Goal: Task Accomplishment & Management: Manage account settings

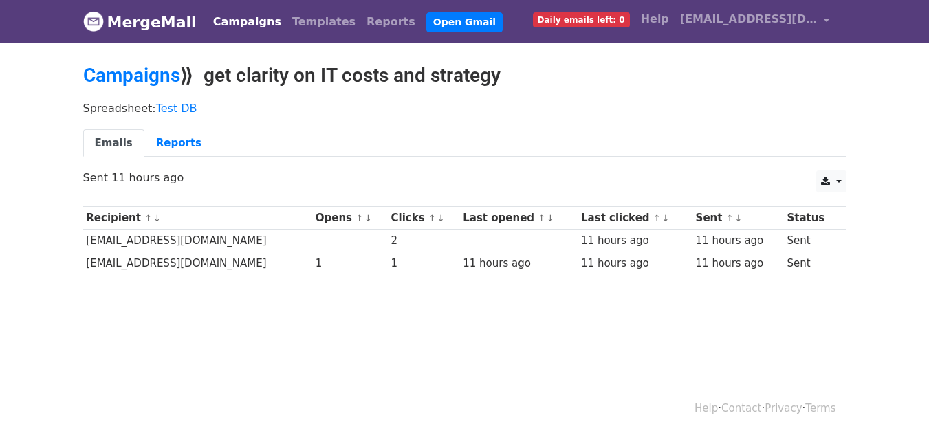
click at [234, 21] on link "Campaigns" at bounding box center [247, 21] width 79 height 27
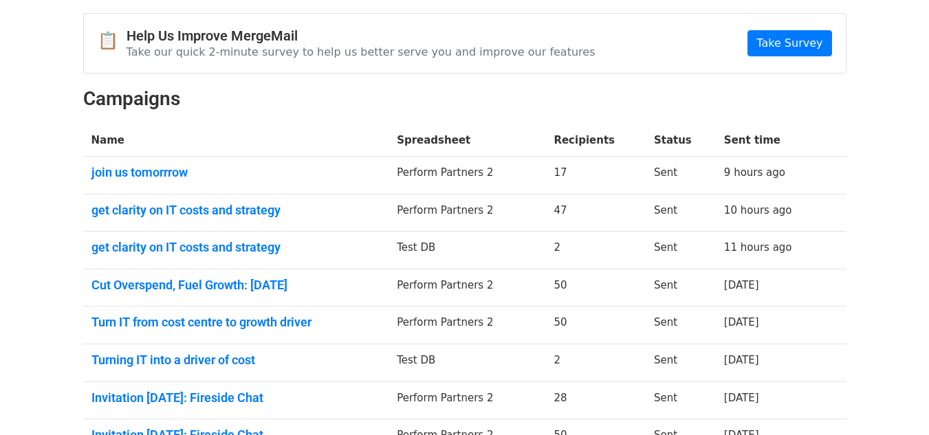
scroll to position [137, 0]
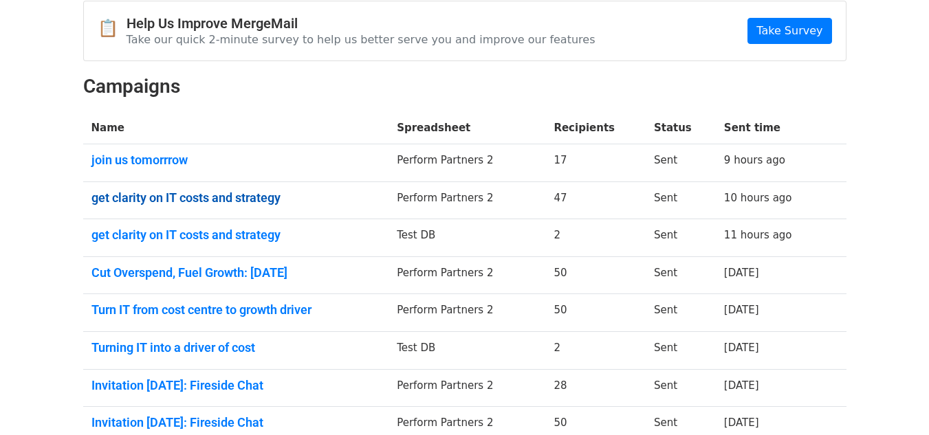
click at [243, 197] on link "get clarity on IT costs and strategy" at bounding box center [235, 197] width 289 height 15
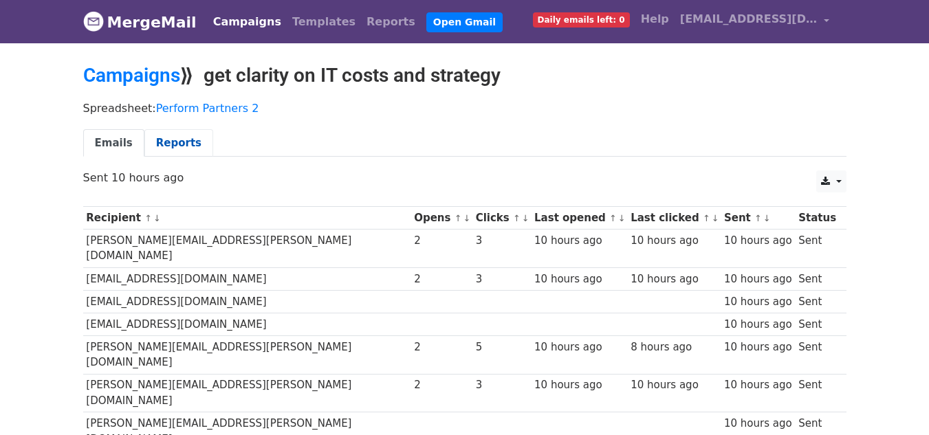
click at [171, 146] on link "Reports" at bounding box center [178, 143] width 69 height 28
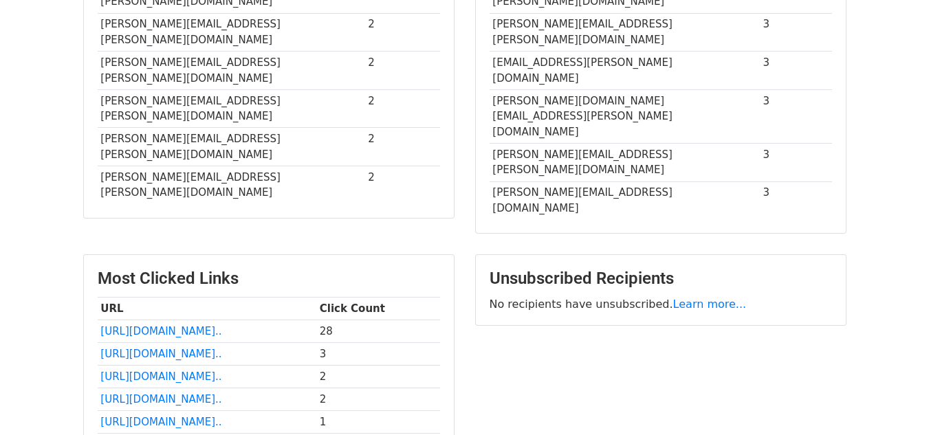
scroll to position [619, 0]
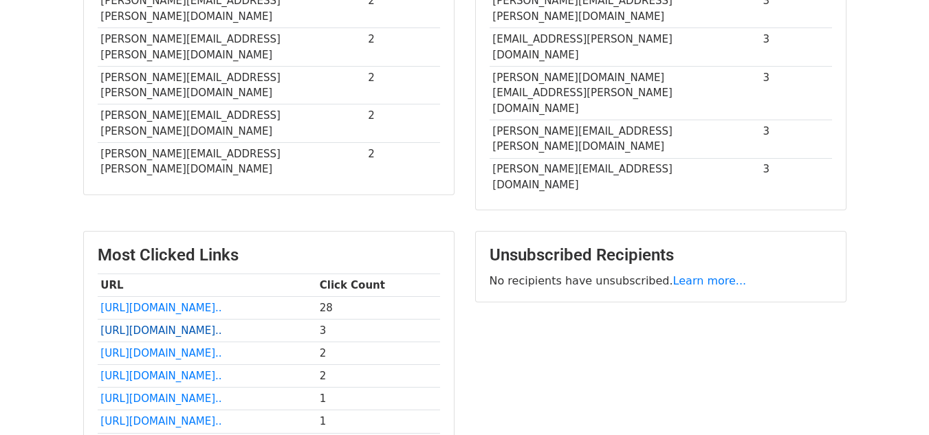
click at [200, 324] on link "https://docs.google.com/for..." at bounding box center [160, 330] width 121 height 12
click at [204, 302] on link "https://urldefense.com/v3/_..." at bounding box center [160, 308] width 121 height 12
click at [167, 324] on link "https://docs.google.com/for..." at bounding box center [160, 330] width 121 height 12
click at [155, 370] on link "https://docs.google.com/for..." at bounding box center [160, 376] width 121 height 12
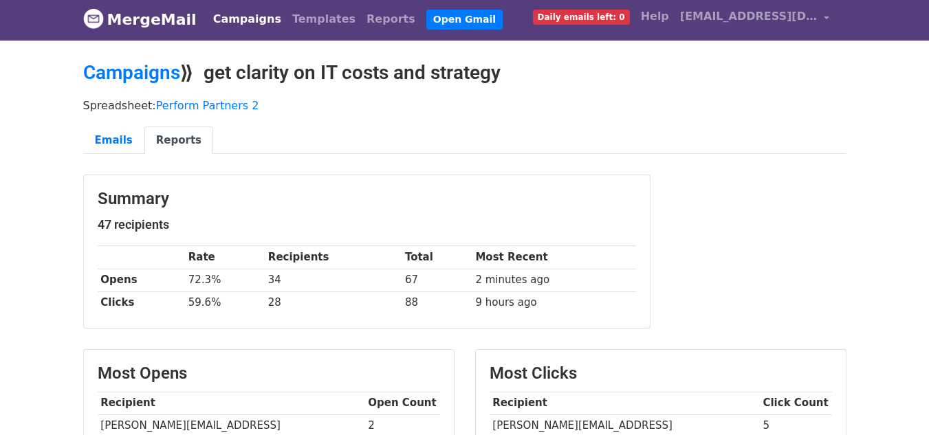
scroll to position [0, 0]
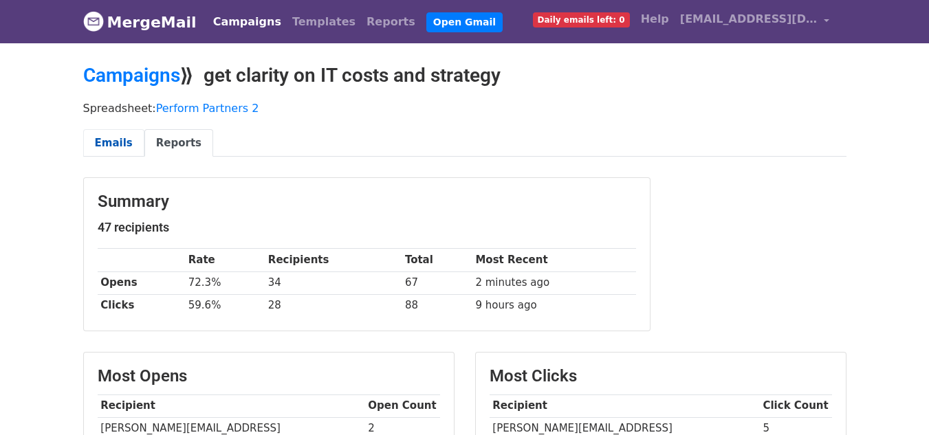
click at [104, 139] on link "Emails" at bounding box center [113, 143] width 61 height 28
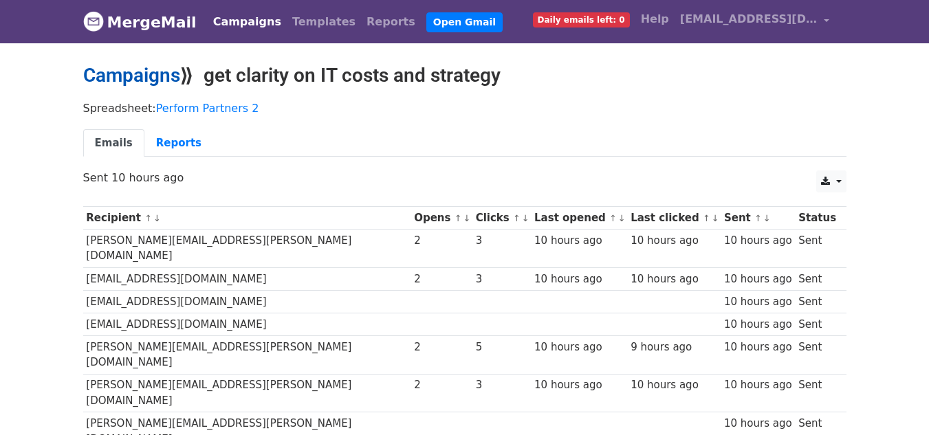
click at [155, 76] on link "Campaigns" at bounding box center [131, 75] width 97 height 23
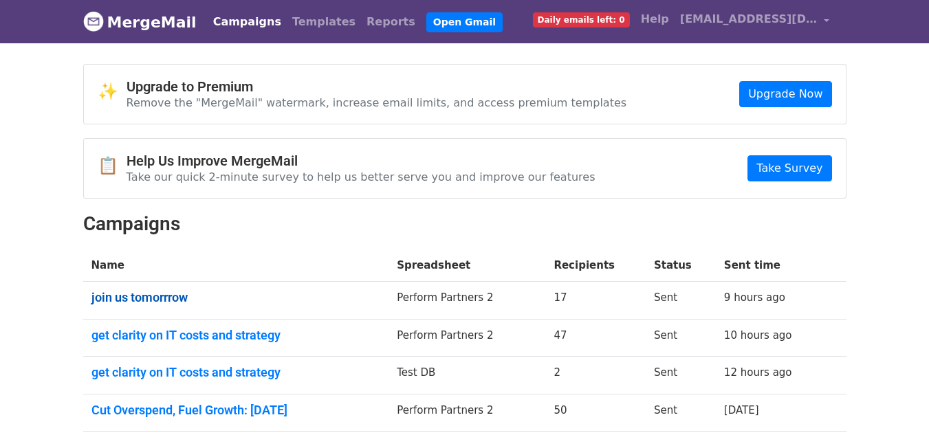
click at [168, 292] on link "join us tomorrrow" at bounding box center [235, 297] width 289 height 15
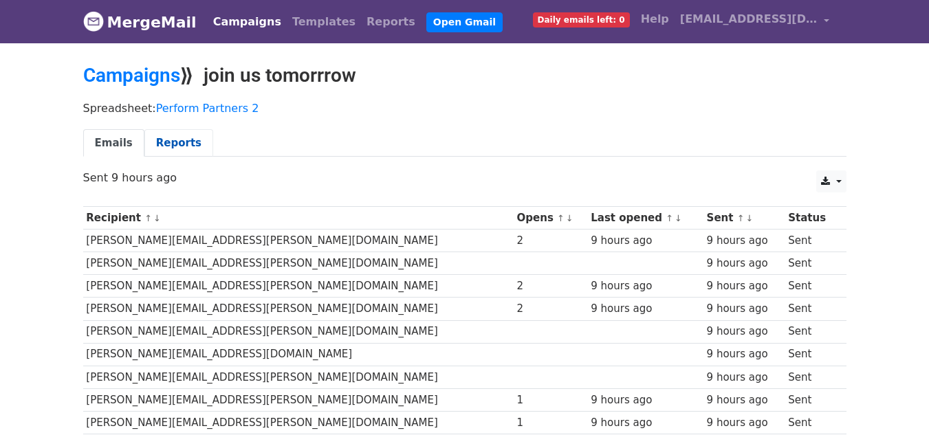
click at [168, 142] on link "Reports" at bounding box center [178, 143] width 69 height 28
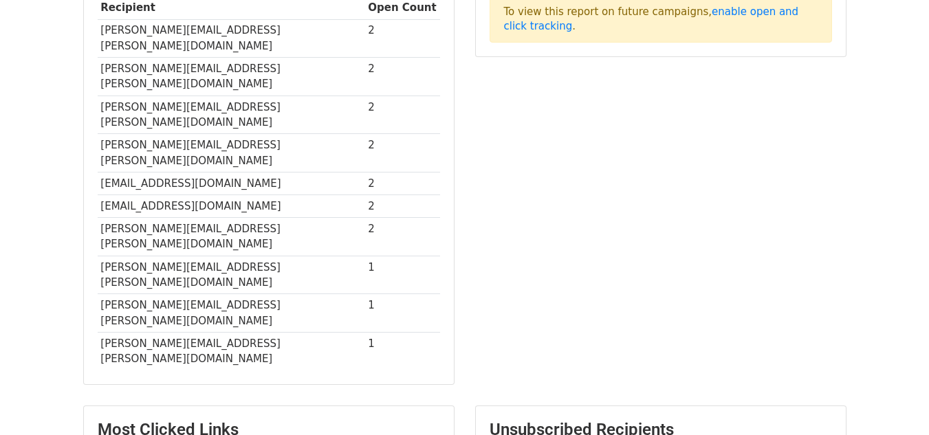
scroll to position [412, 0]
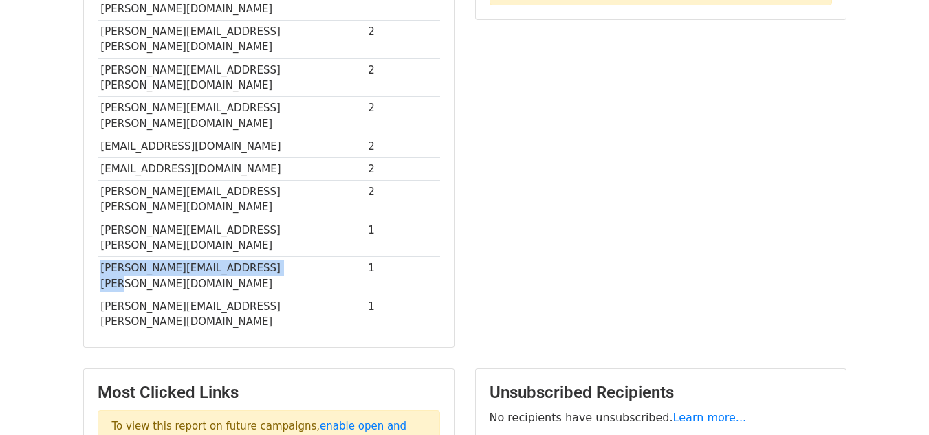
drag, startPoint x: 253, startPoint y: 178, endPoint x: 99, endPoint y: 167, distance: 154.4
click at [99, 257] on td "[PERSON_NAME][EMAIL_ADDRESS][PERSON_NAME][DOMAIN_NAME]" at bounding box center [231, 276] width 267 height 38
copy td "[PERSON_NAME][EMAIL_ADDRESS][PERSON_NAME][DOMAIN_NAME]"
